Goal: Task Accomplishment & Management: Use online tool/utility

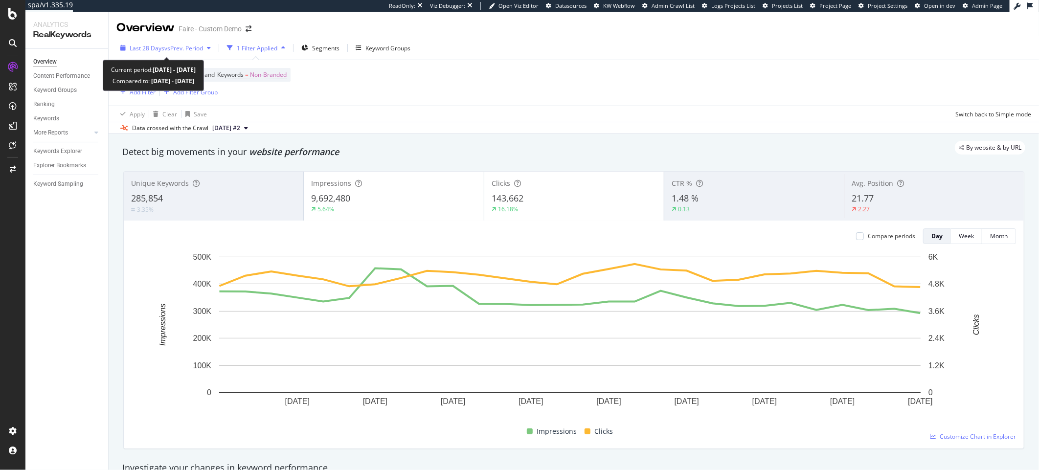
click at [145, 48] on span "Last 28 Days" at bounding box center [147, 48] width 35 height 8
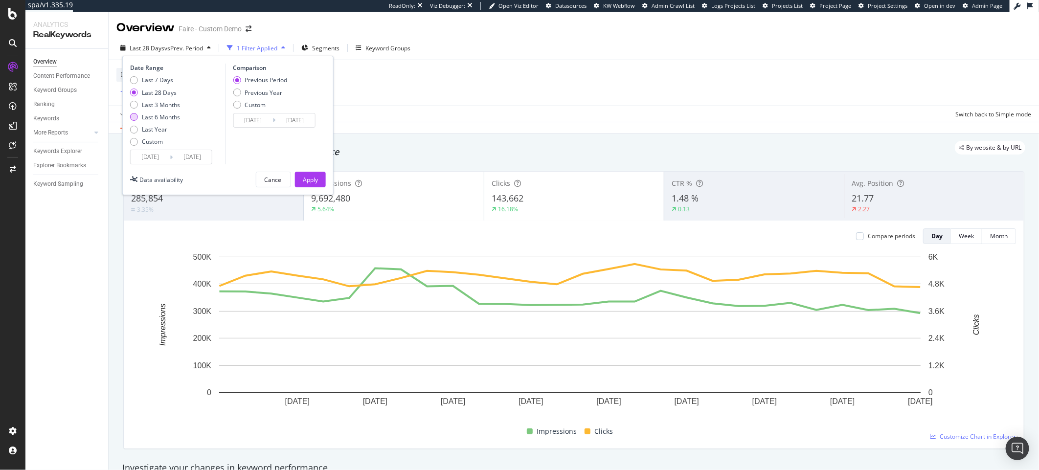
click at [163, 117] on div "Last 6 Months" at bounding box center [161, 117] width 38 height 8
type input "[DATE]"
click at [162, 122] on div "Last 7 Days Last 28 Days Last 3 Months Last 6 Months Last Year Custom" at bounding box center [155, 113] width 50 height 74
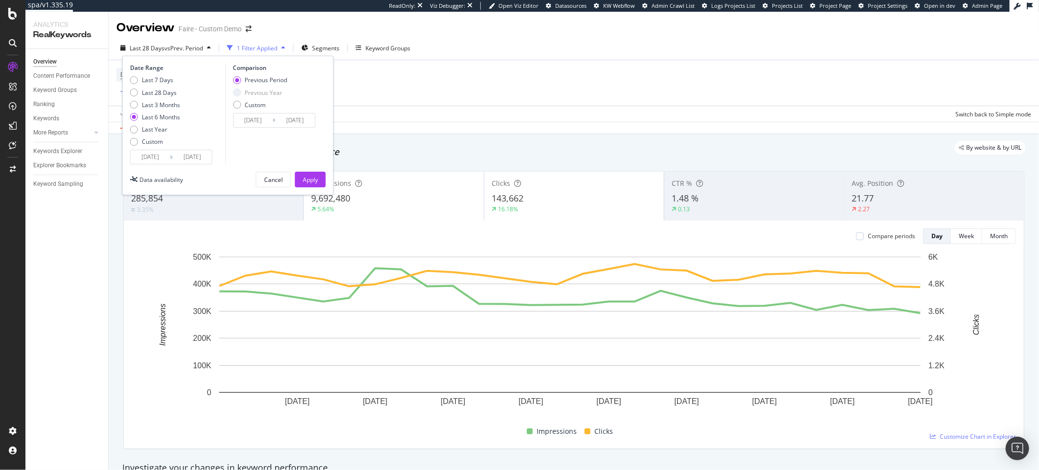
click at [160, 124] on div "Last 7 Days Last 28 Days Last 3 Months Last 6 Months Last Year Custom" at bounding box center [155, 113] width 50 height 74
click at [311, 183] on div "Apply" at bounding box center [310, 180] width 15 height 8
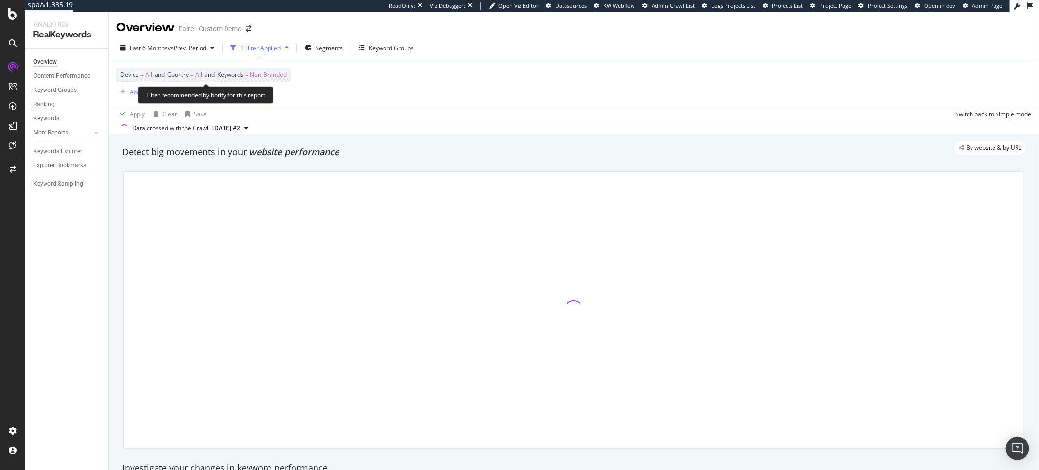
click at [265, 74] on span "Non-Branded" at bounding box center [268, 75] width 37 height 14
click at [276, 95] on icon "button" at bounding box center [278, 98] width 4 height 6
click at [256, 93] on div "Non-Branded" at bounding box center [258, 98] width 52 height 15
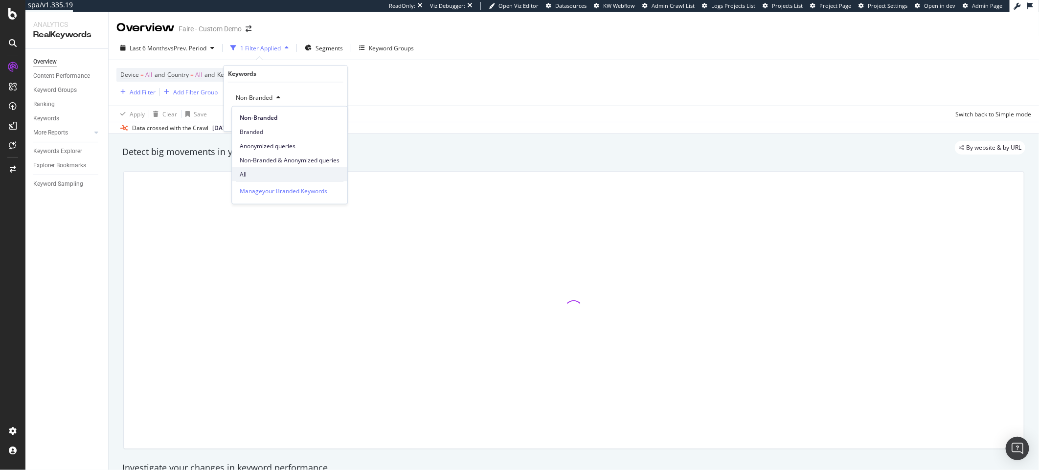
click at [242, 172] on span "All" at bounding box center [290, 174] width 100 height 9
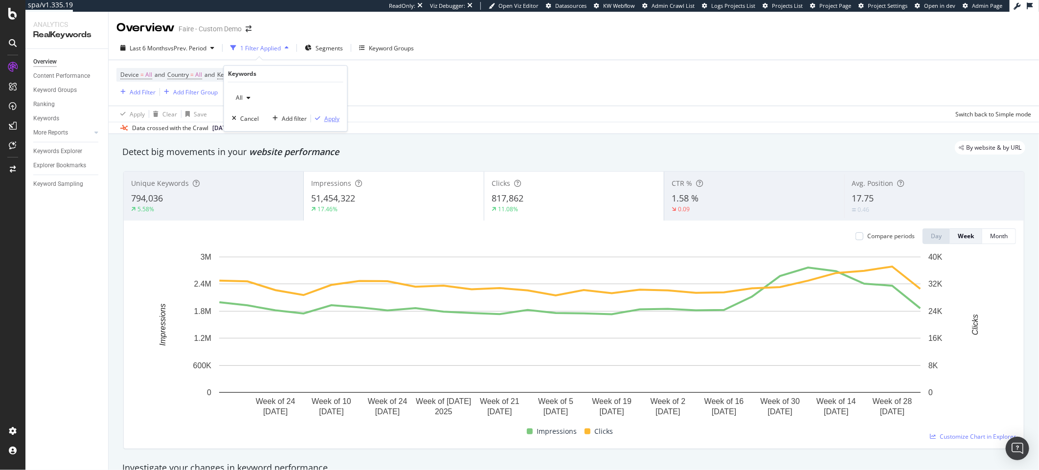
click at [335, 121] on div "Apply" at bounding box center [331, 118] width 15 height 8
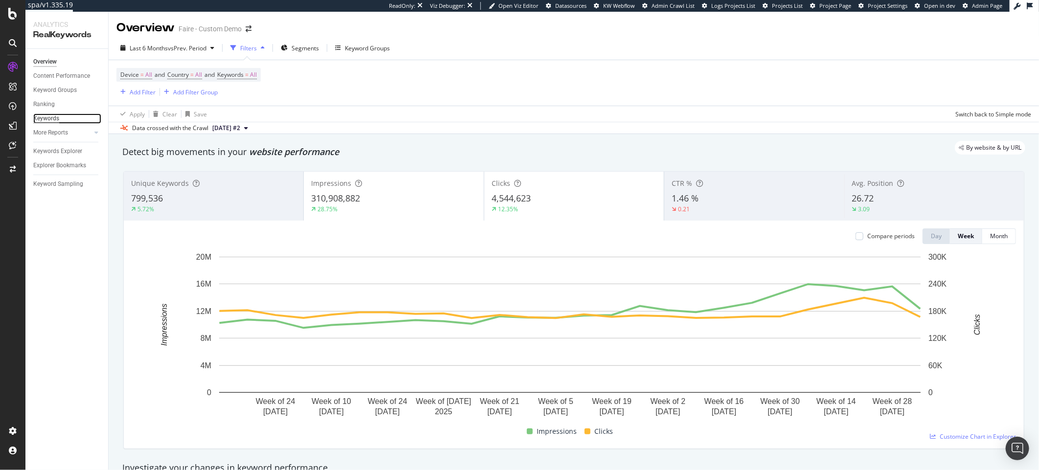
click at [47, 116] on div "Keywords" at bounding box center [46, 119] width 26 height 10
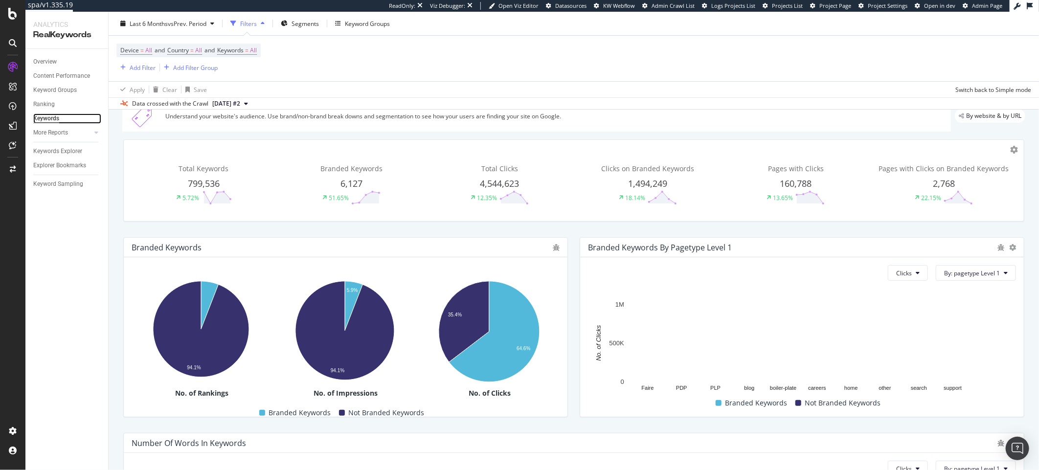
scroll to position [59, 0]
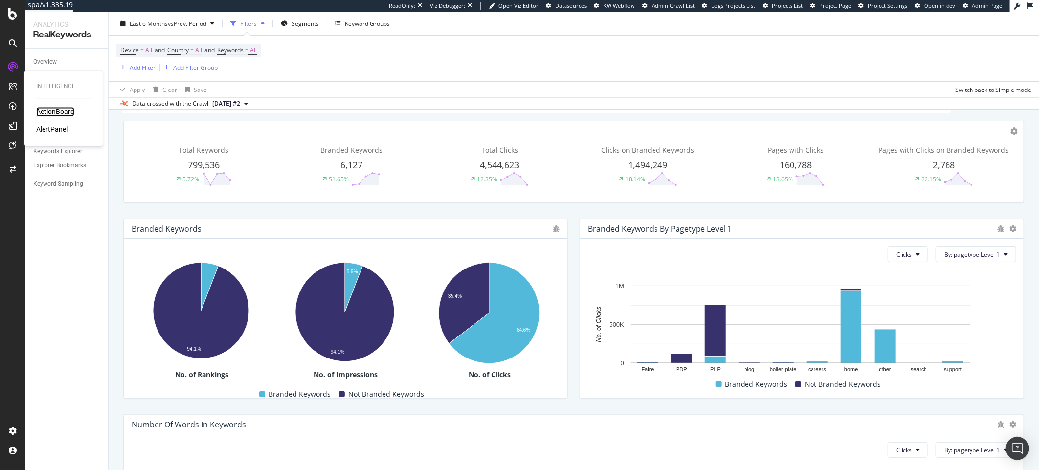
click at [53, 109] on div "ActionBoard" at bounding box center [55, 112] width 38 height 10
